Goal: Task Accomplishment & Management: Use online tool/utility

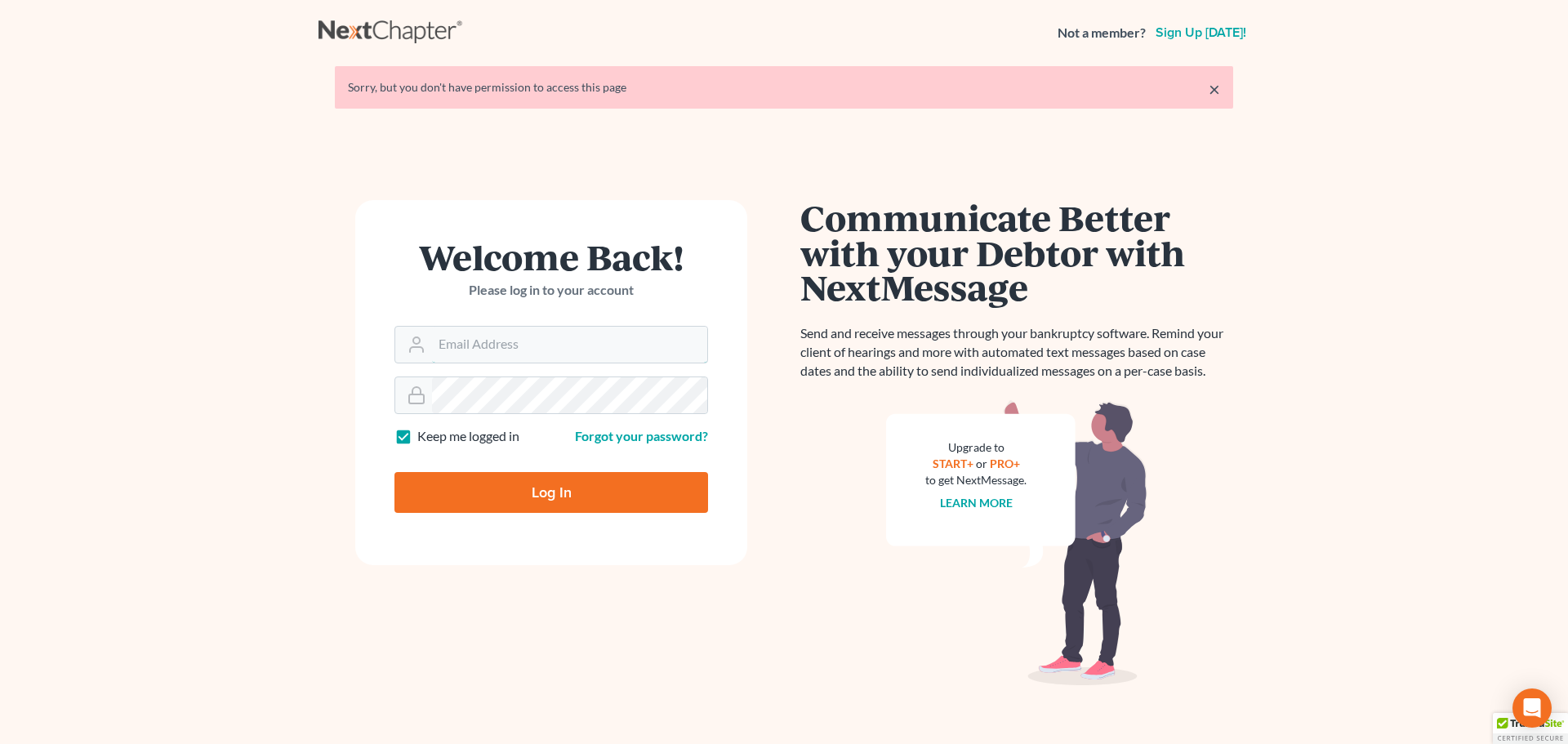
type input "[PERSON_NAME][EMAIL_ADDRESS][DOMAIN_NAME]"
click at [540, 487] on input "Log In" at bounding box center [551, 493] width 313 height 41
type input "Thinking..."
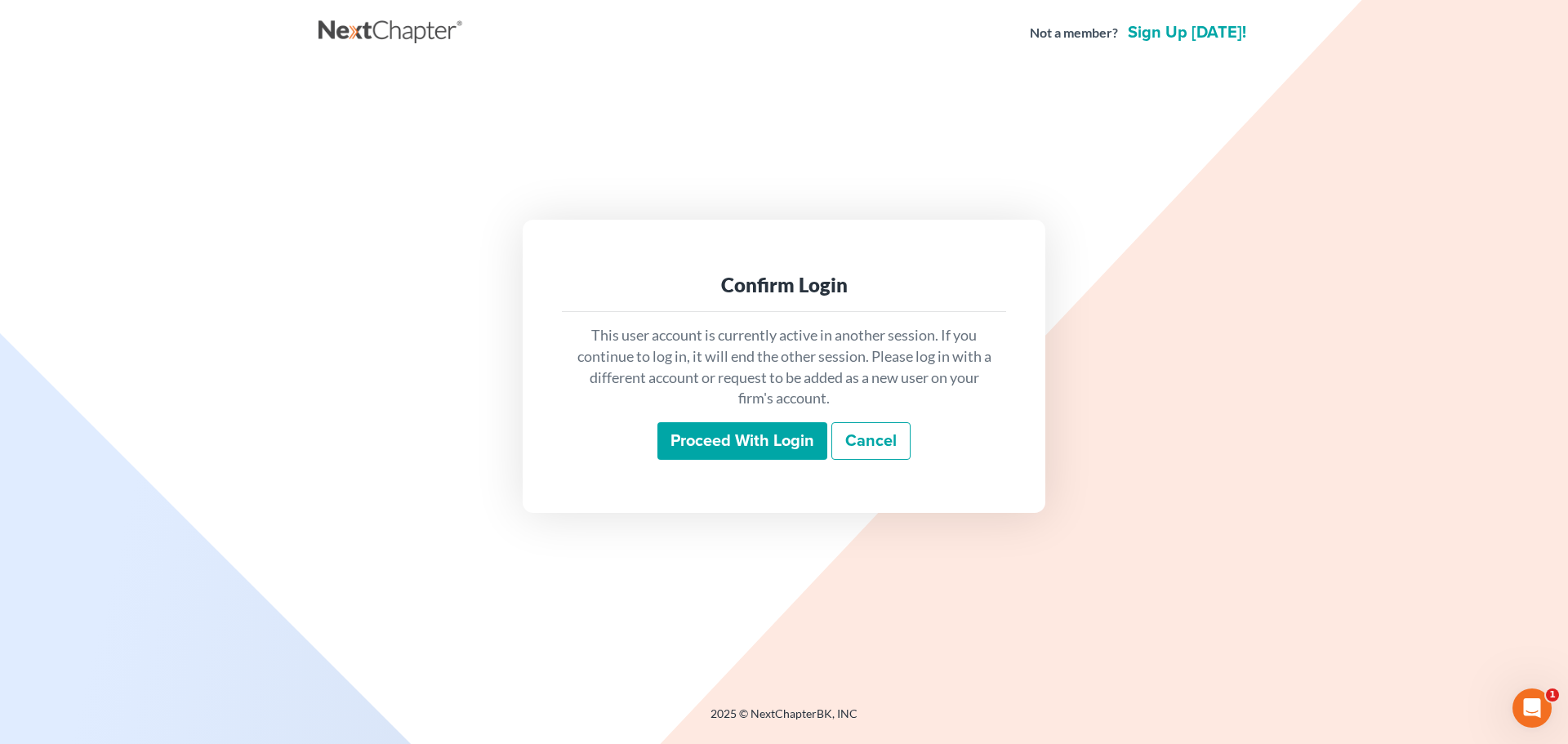
click at [732, 432] on input "Proceed with login" at bounding box center [742, 441] width 169 height 37
